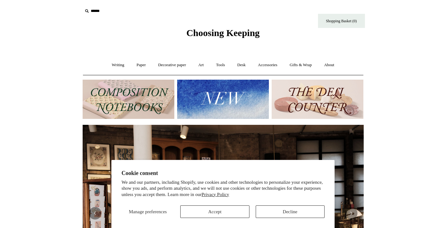
click at [212, 211] on button "Accept" at bounding box center [214, 211] width 69 height 13
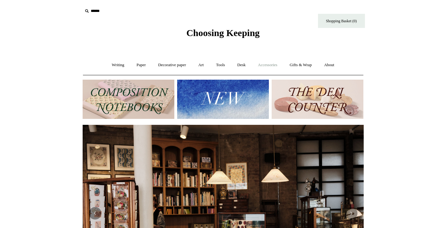
click at [265, 65] on link "Accessories +" at bounding box center [267, 65] width 31 height 17
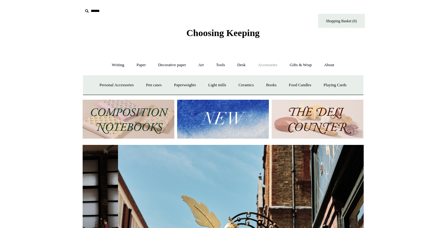
scroll to position [0, 281]
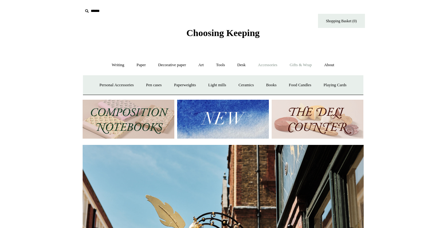
click at [298, 65] on link "Gifts & Wrap +" at bounding box center [300, 65] width 33 height 17
click at [296, 83] on link "Stickers" at bounding box center [288, 85] width 24 height 17
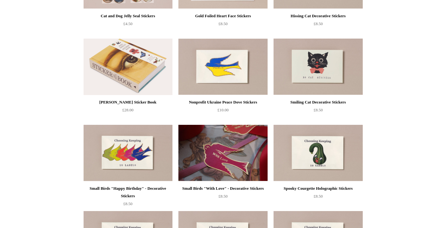
scroll to position [104, 0]
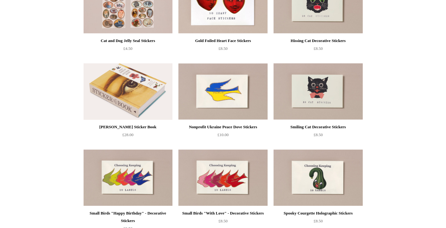
click at [303, 101] on img at bounding box center [318, 91] width 89 height 56
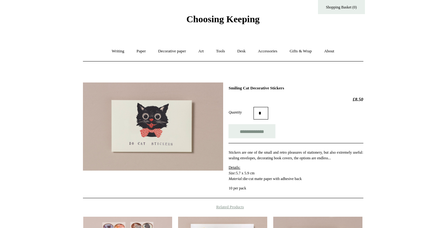
scroll to position [16, 0]
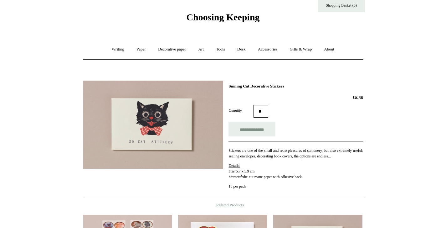
click at [161, 124] on img at bounding box center [153, 124] width 140 height 88
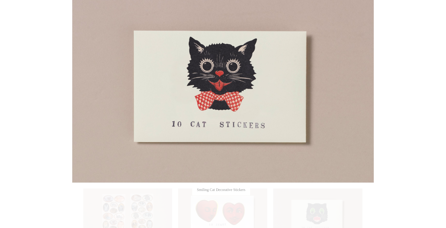
scroll to position [6, 0]
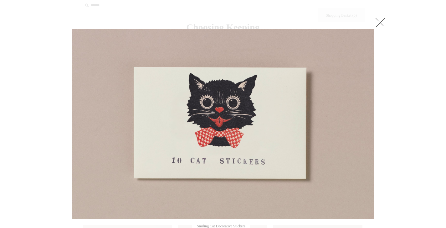
click at [255, 107] on img at bounding box center [222, 123] width 301 height 189
